Goal: Task Accomplishment & Management: Use online tool/utility

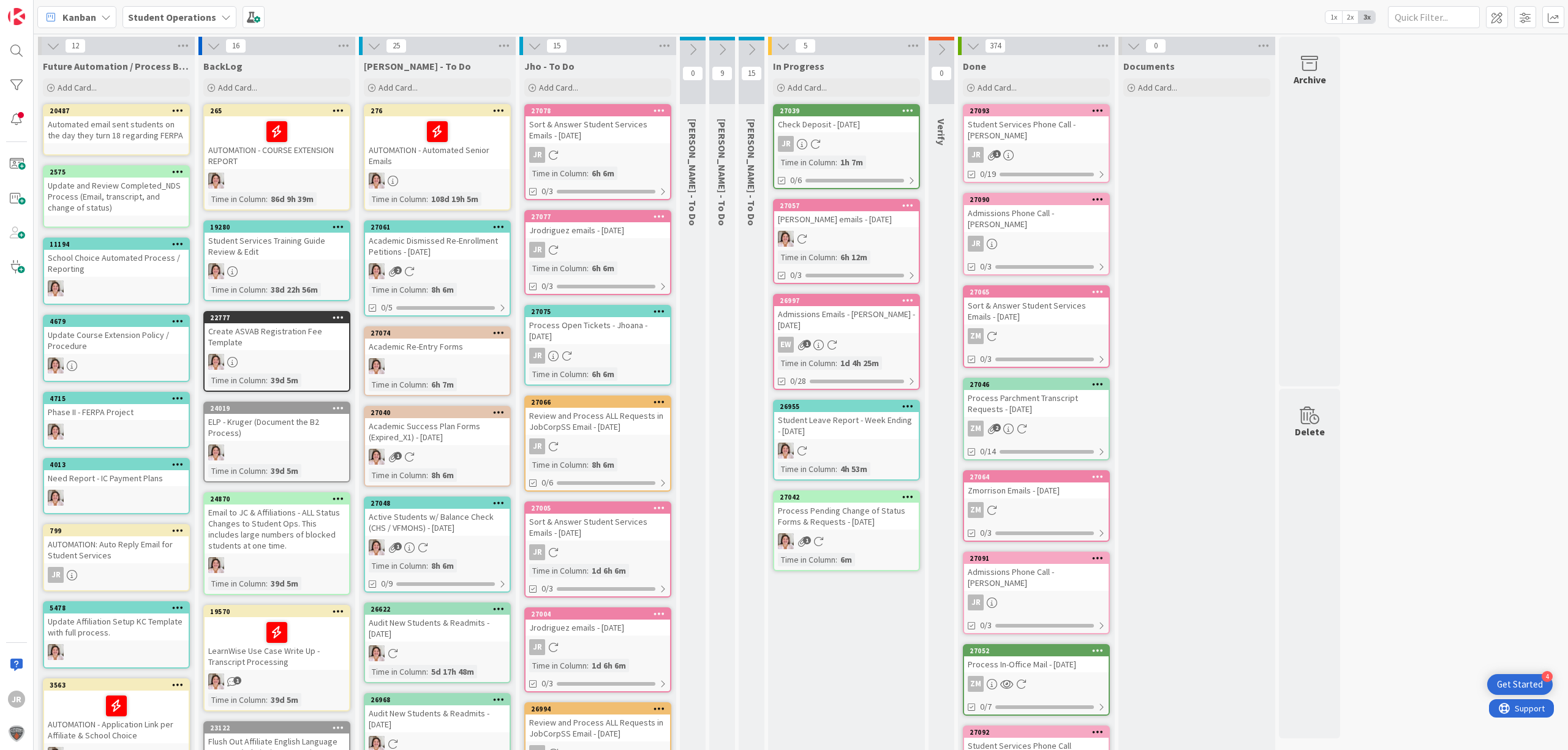
click at [865, 633] on div "In Progress Add Card... Template Not Set Not Set Student Services Phone Call Pr…" at bounding box center [846, 593] width 156 height 1075
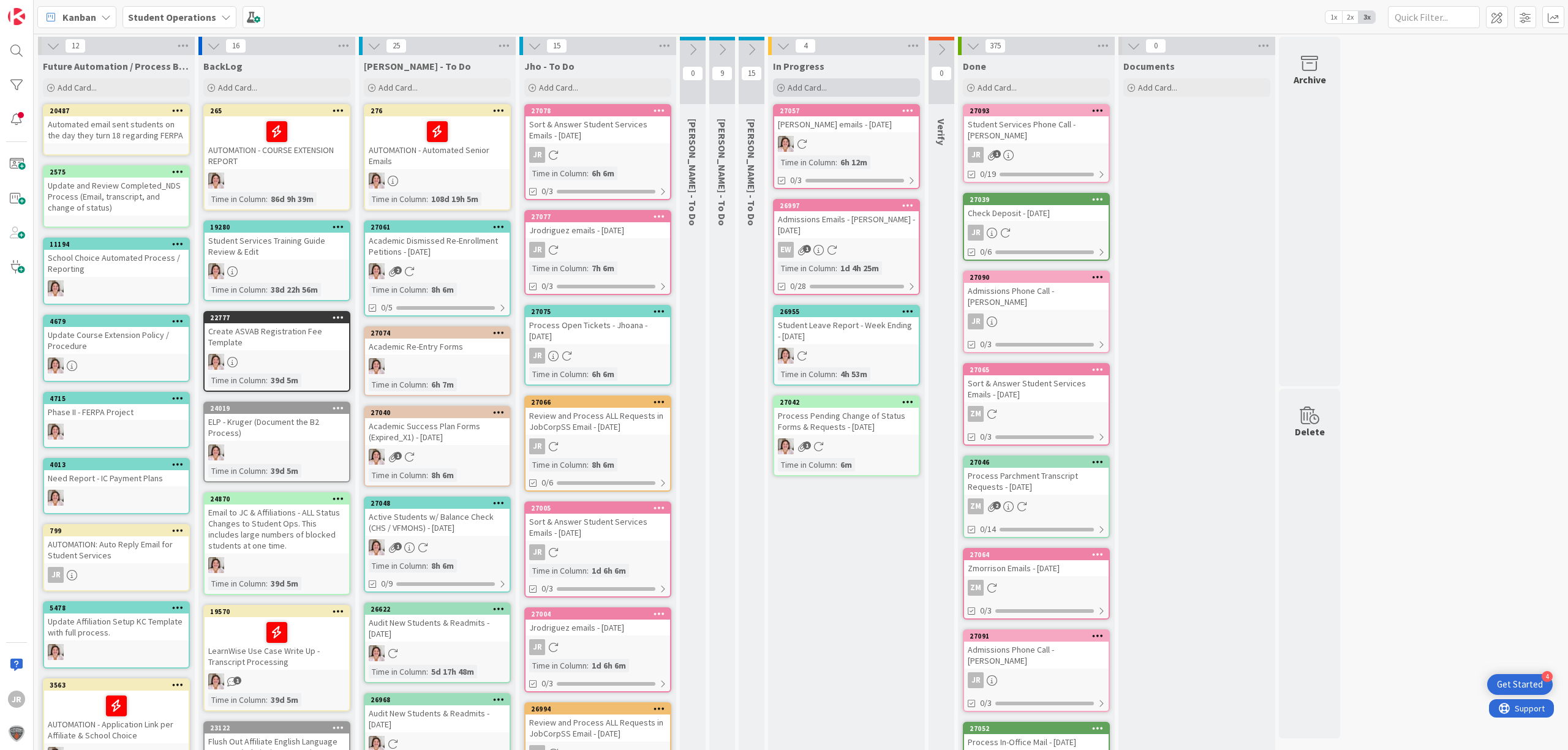
click at [831, 87] on div "Add Card..." at bounding box center [846, 88] width 147 height 18
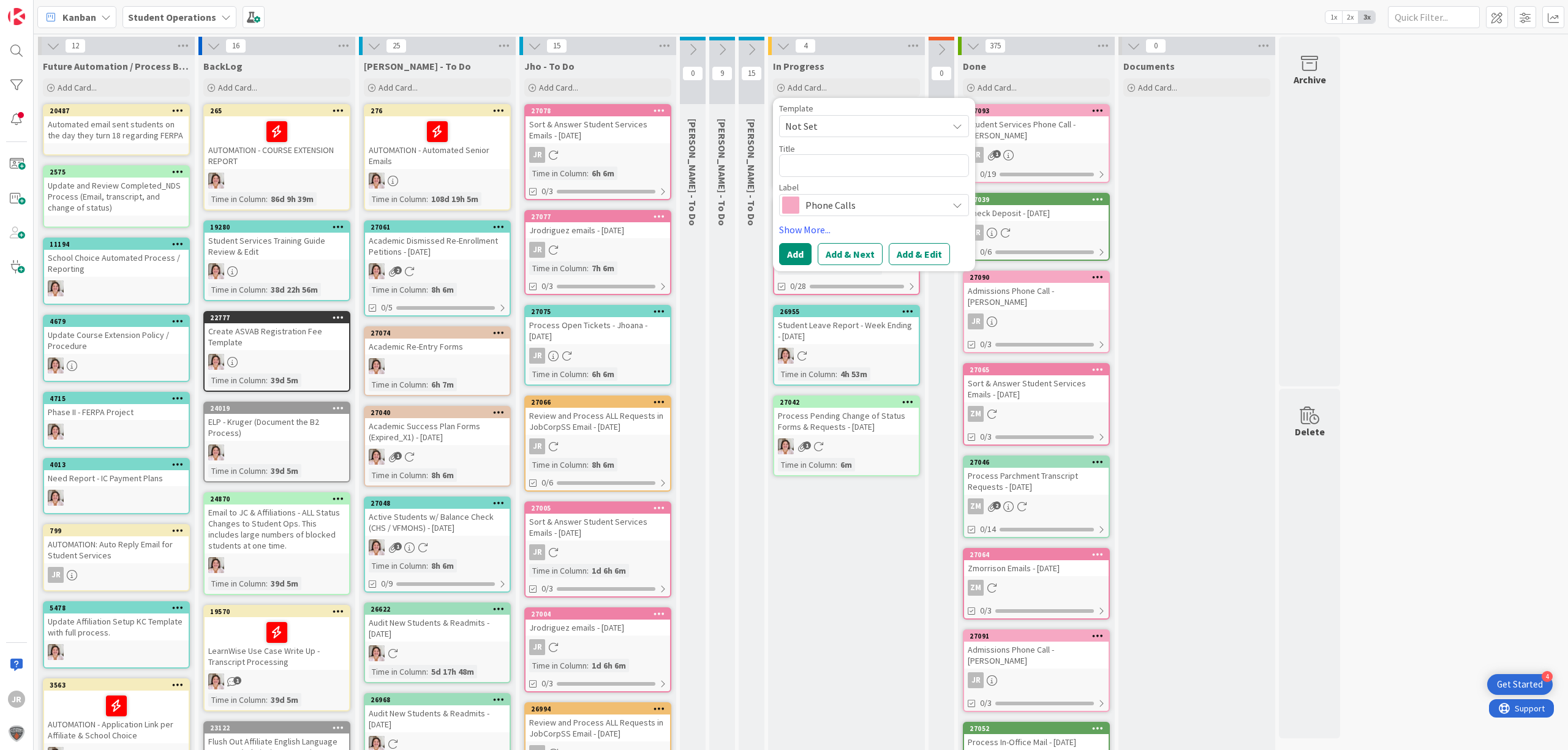
click at [837, 114] on div "Template Not Set Not Set Student Services Phone Call Process Credit or Refund -…" at bounding box center [874, 120] width 190 height 33
click at [837, 118] on span "Not Set" at bounding box center [861, 126] width 153 height 16
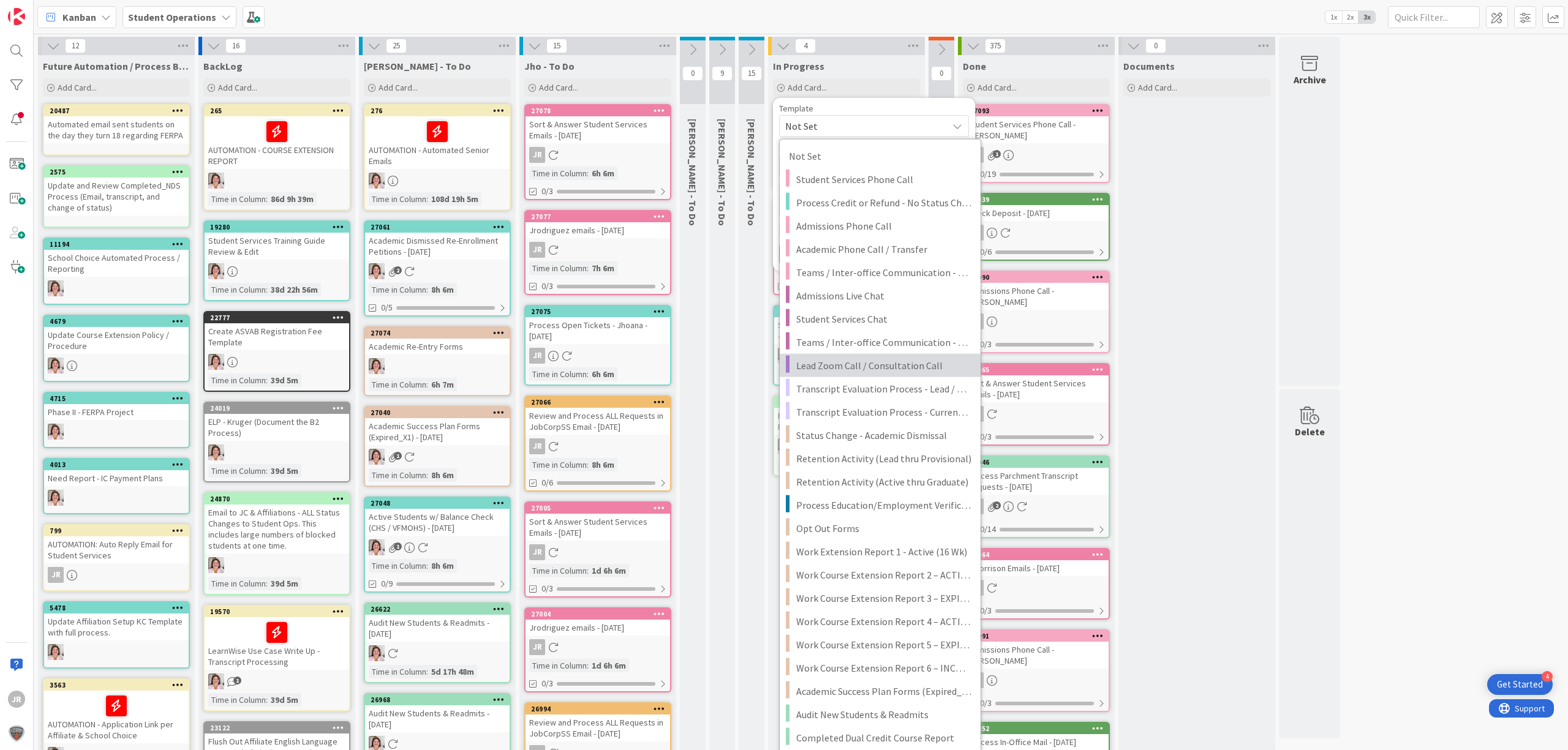
click at [895, 365] on span "Lead Zoom Call / Consultation Call" at bounding box center [883, 365] width 175 height 16
type textarea "x"
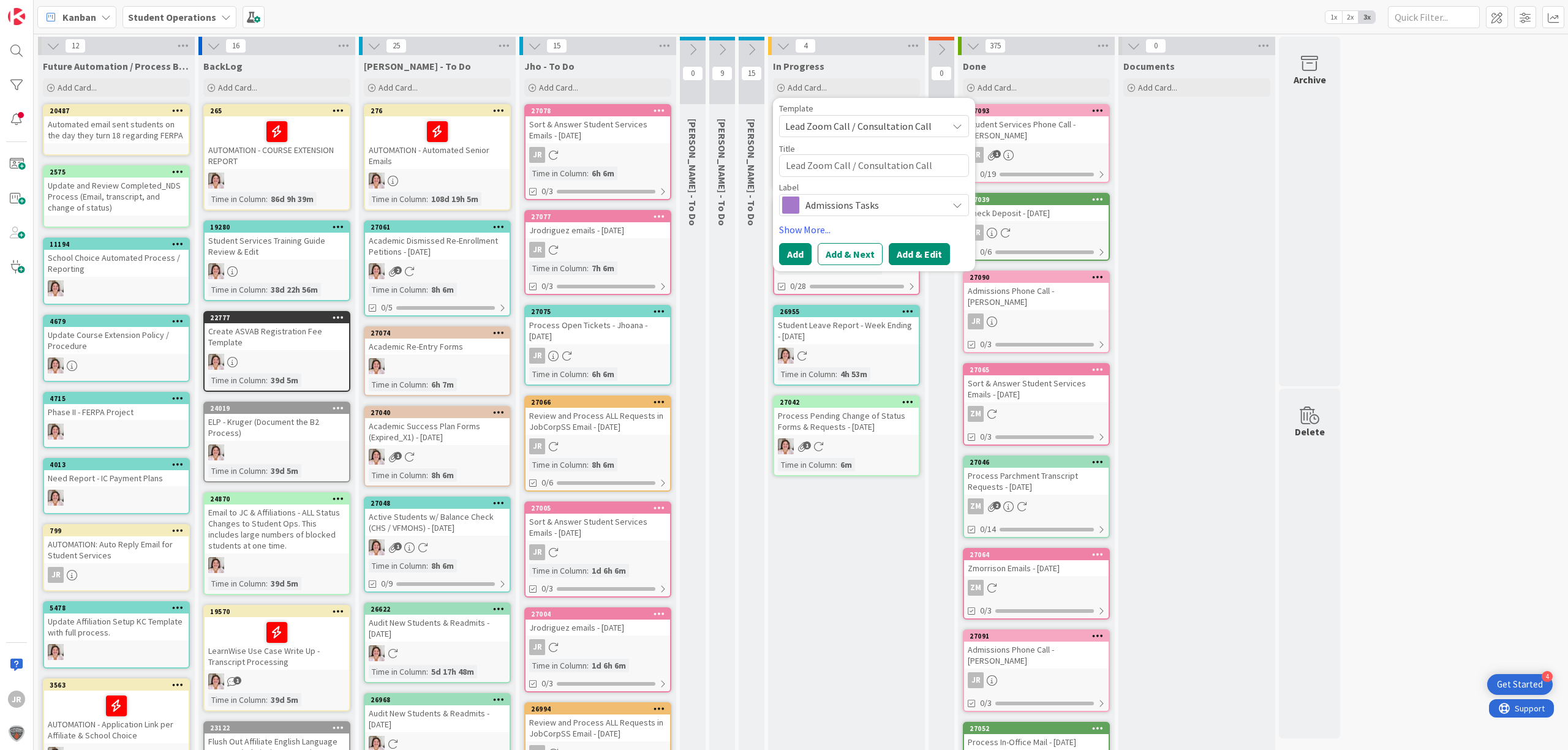
click at [923, 253] on button "Add & Edit" at bounding box center [918, 254] width 61 height 22
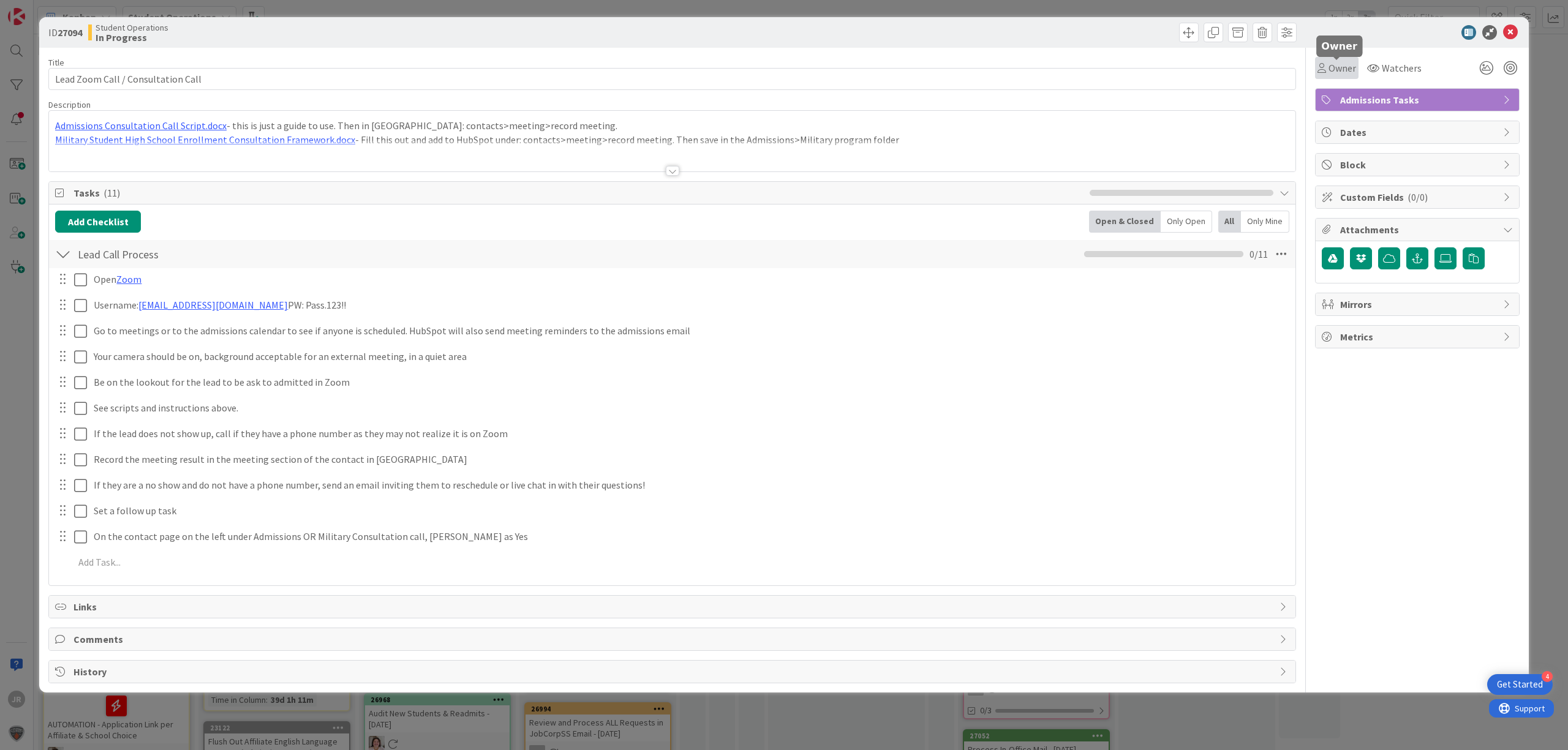
click at [1330, 72] on span "Owner" at bounding box center [1342, 68] width 28 height 15
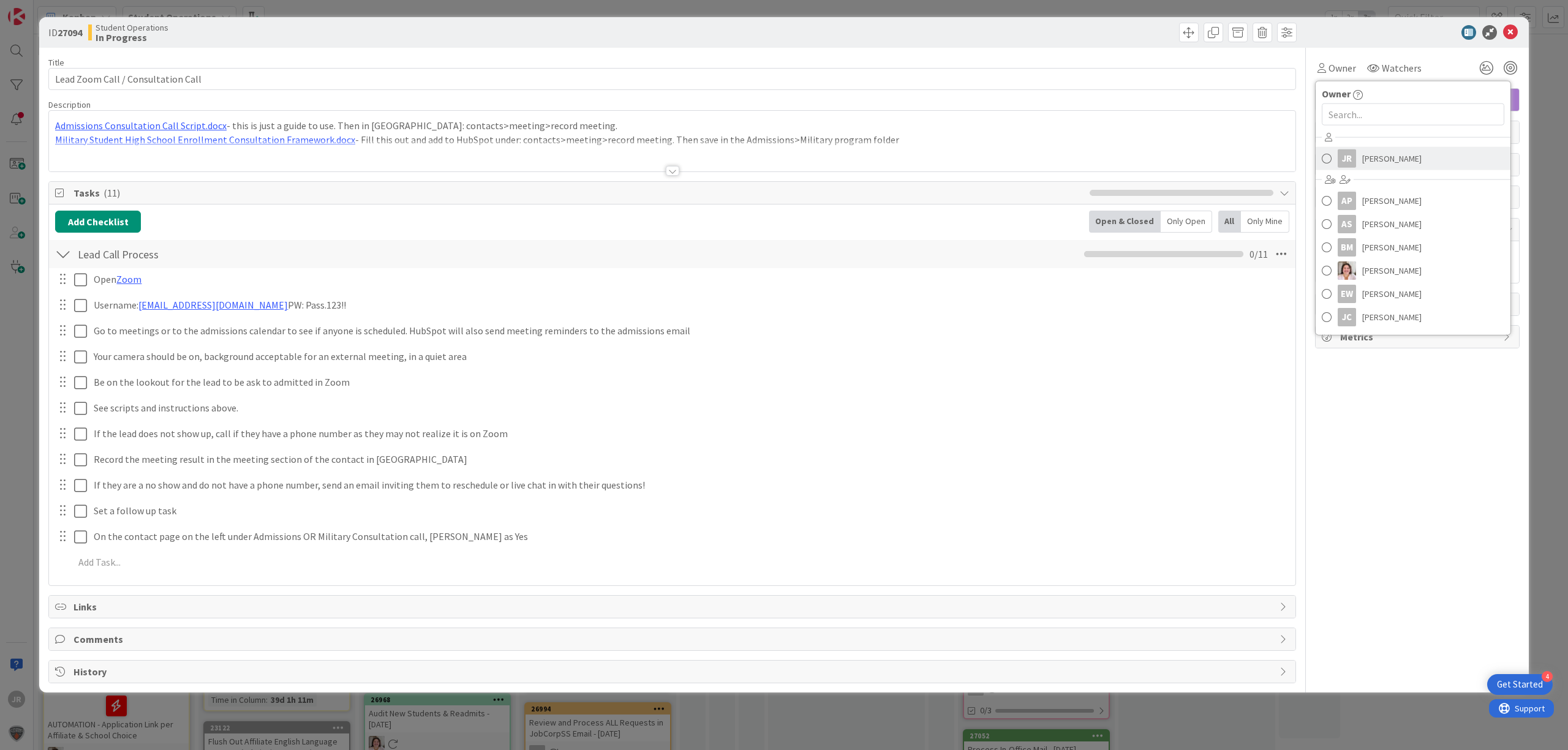
click at [1341, 152] on div "JR" at bounding box center [1347, 159] width 18 height 18
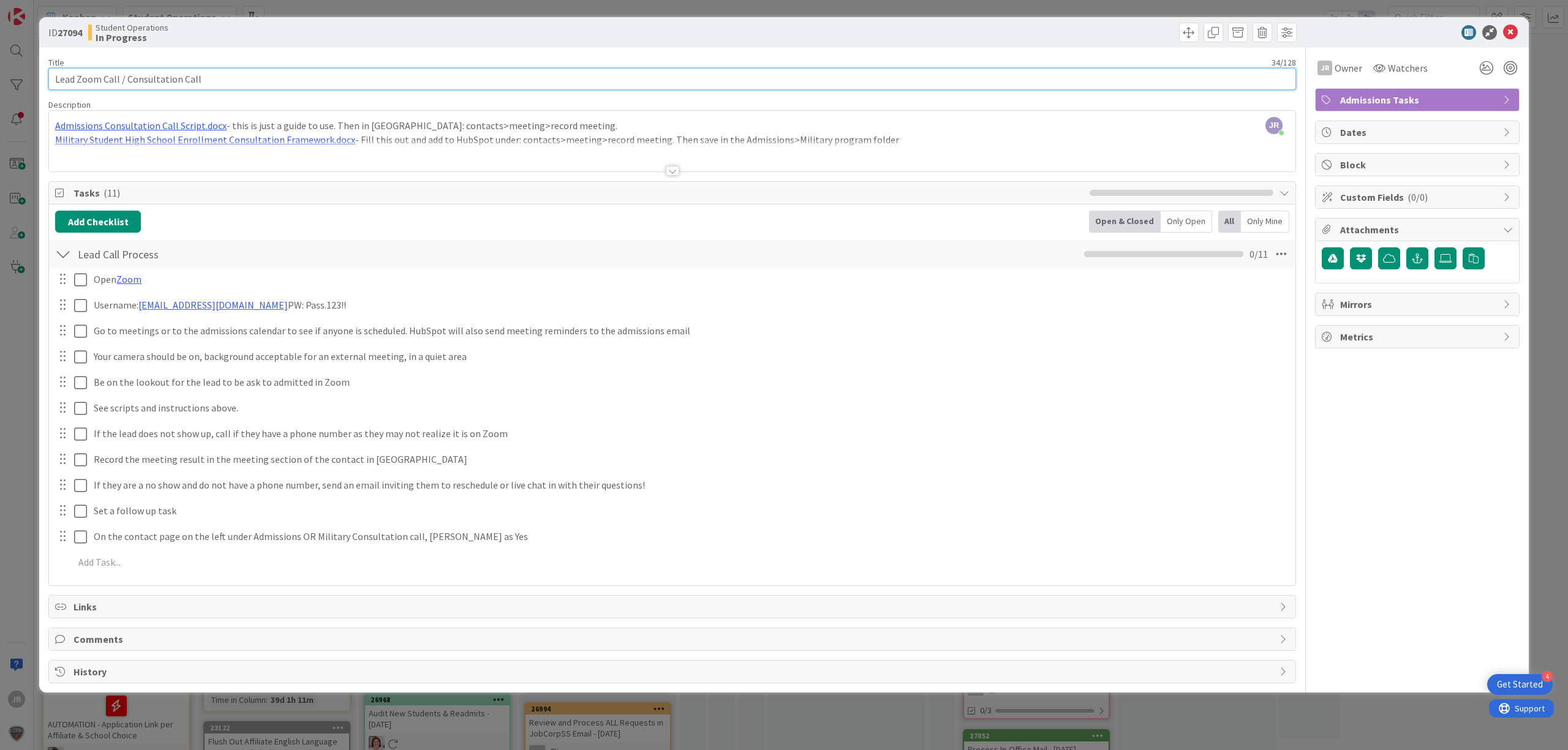
click at [252, 73] on input "Lead Zoom Call / Consultation Call" at bounding box center [672, 79] width 1247 height 22
click at [1191, 31] on span at bounding box center [1188, 32] width 19 height 19
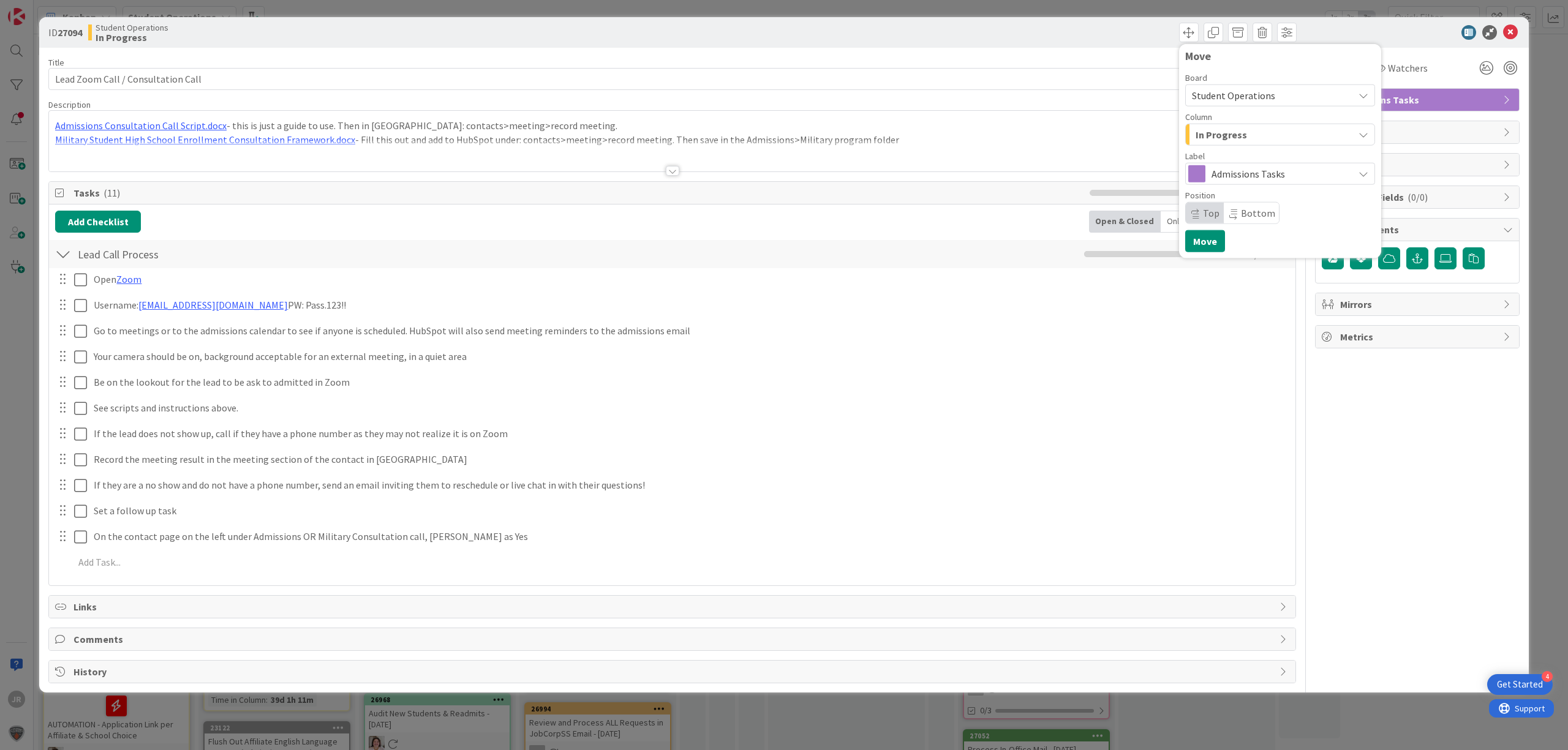
click at [1207, 139] on span "In Progress" at bounding box center [1220, 135] width 52 height 16
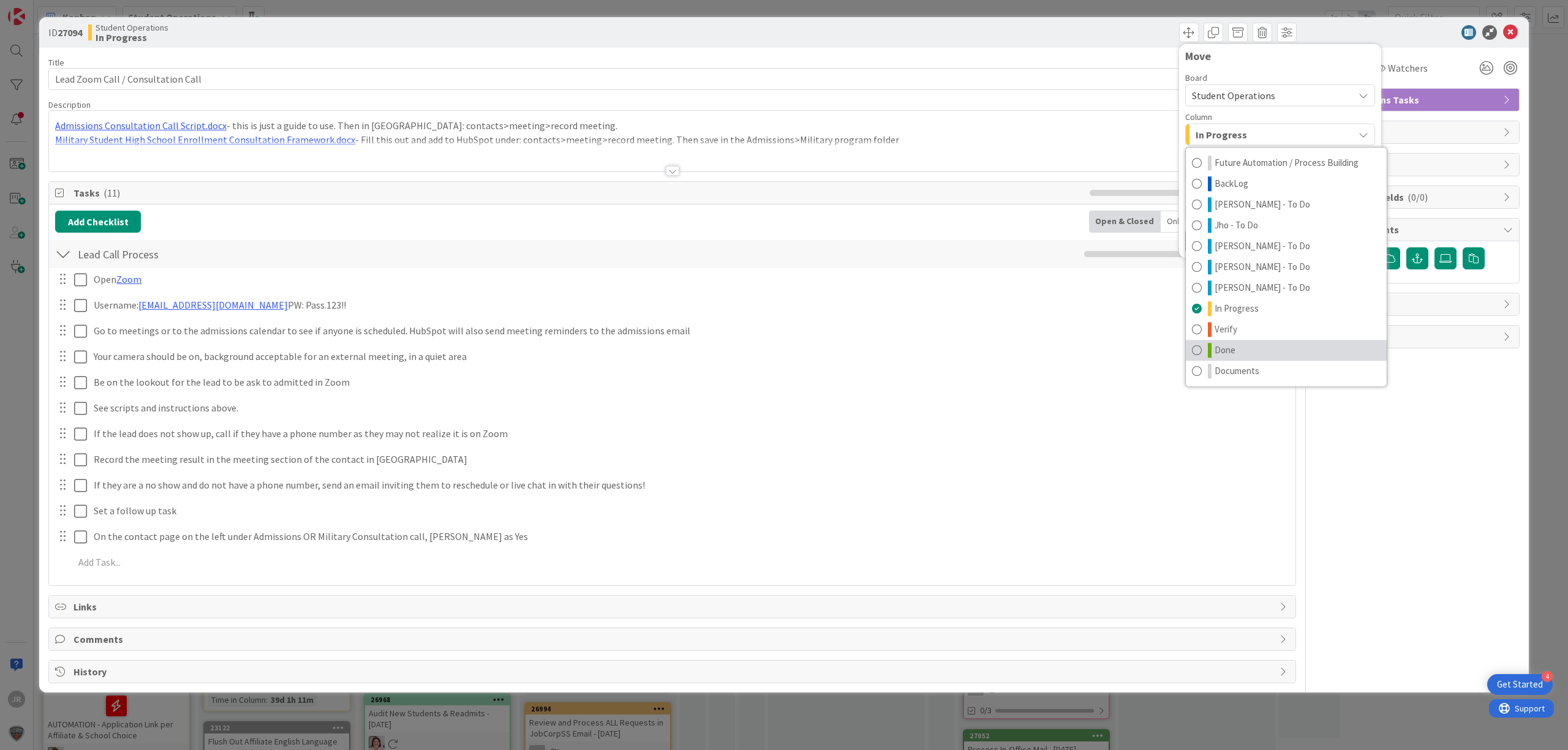
click at [1250, 347] on link "Done" at bounding box center [1286, 350] width 201 height 21
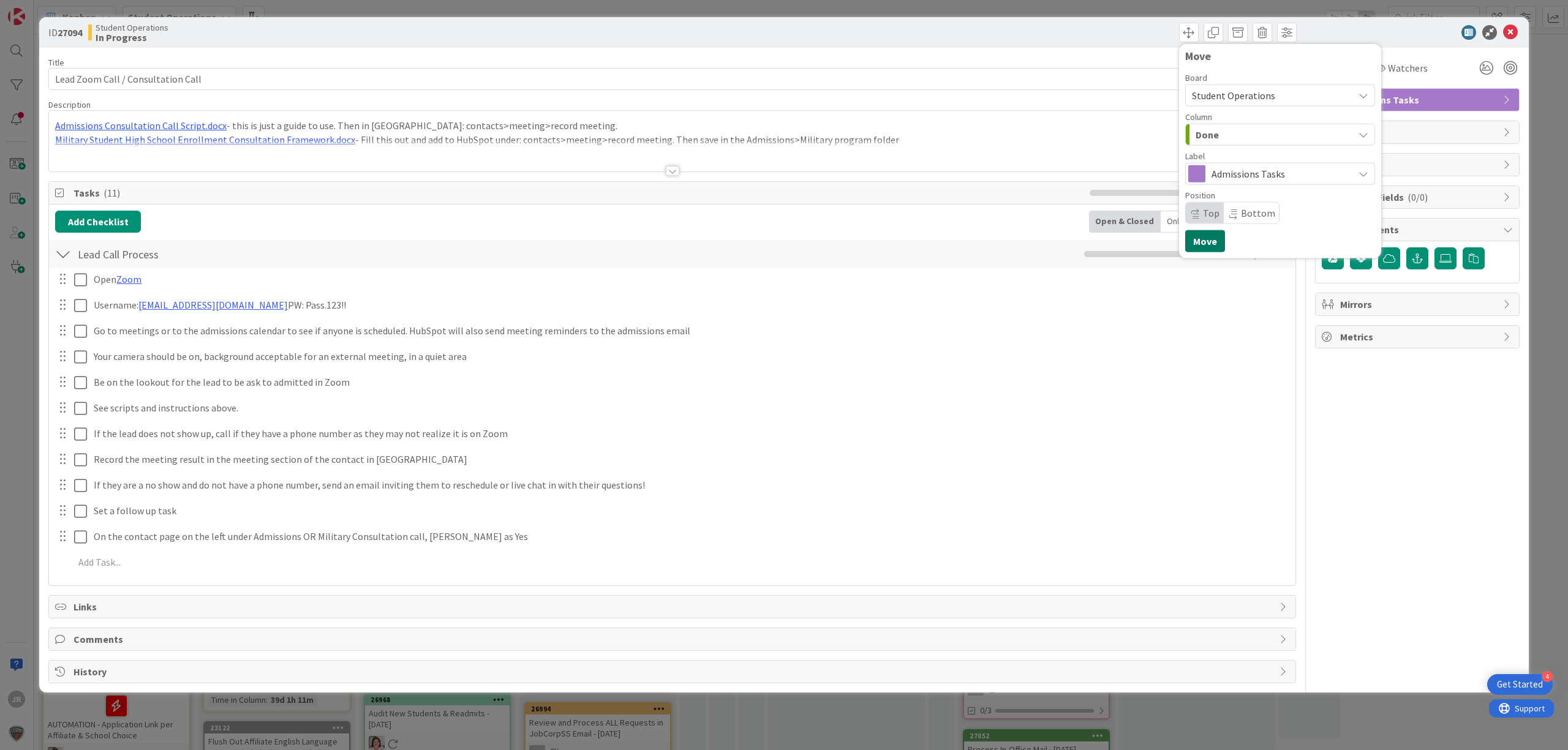
click at [1209, 246] on button "Move" at bounding box center [1205, 241] width 40 height 22
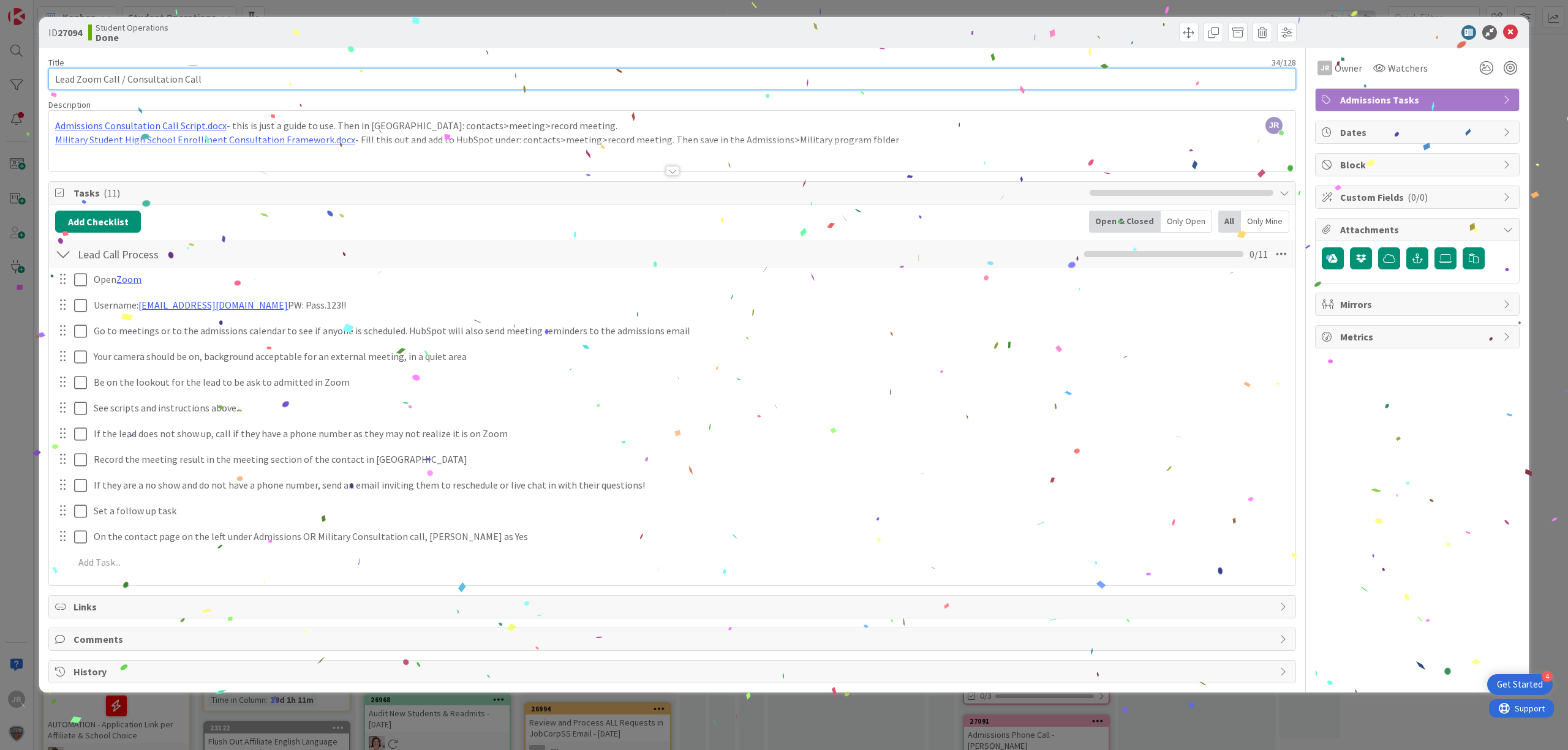
click at [371, 77] on input "Lead Zoom Call / Consultation Call" at bounding box center [672, 79] width 1247 height 22
type input "Lead Zoom Call / Consultation Call - [PERSON_NAME]"
click at [454, 8] on div "ID 27094 Student Operations Done Move Move Title 49 / 128 Lead Zoom Call / Cons…" at bounding box center [784, 375] width 1568 height 750
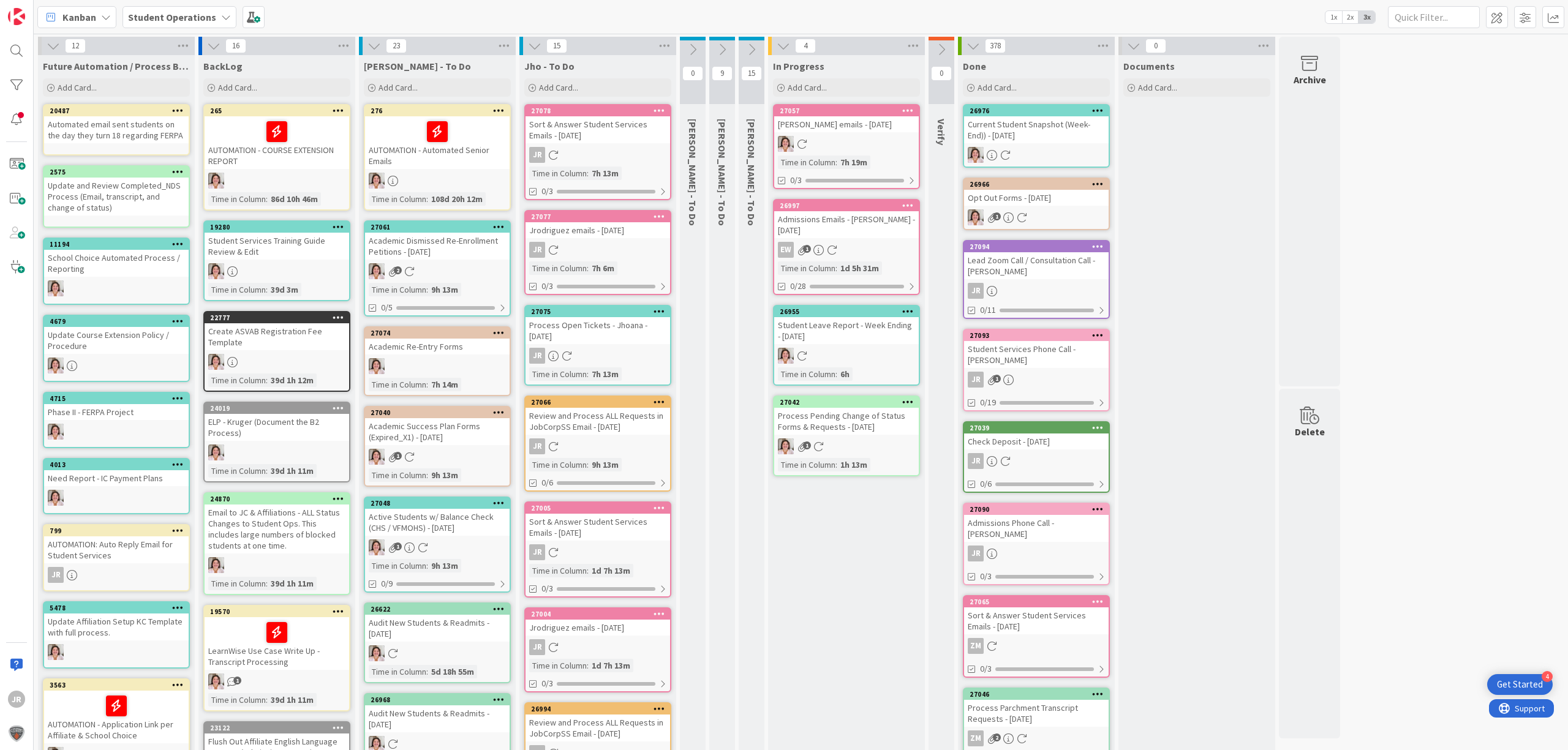
click at [819, 598] on div "In Progress Add Card... Template Not Set Not Set Student Services Phone Call Pr…" at bounding box center [846, 593] width 156 height 1075
